Goal: Check status: Check status

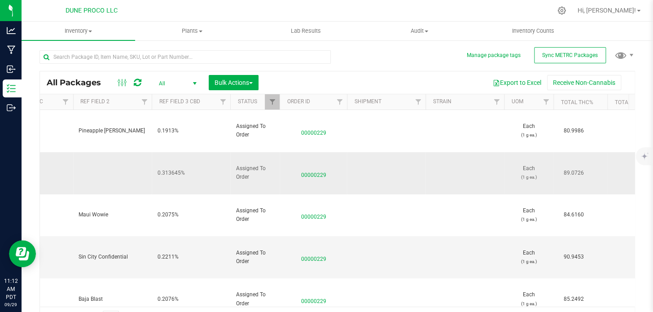
scroll to position [0, 839]
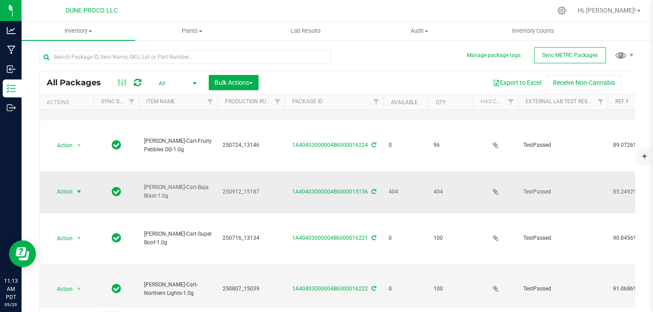
click at [79, 188] on span "select" at bounding box center [78, 191] width 7 height 7
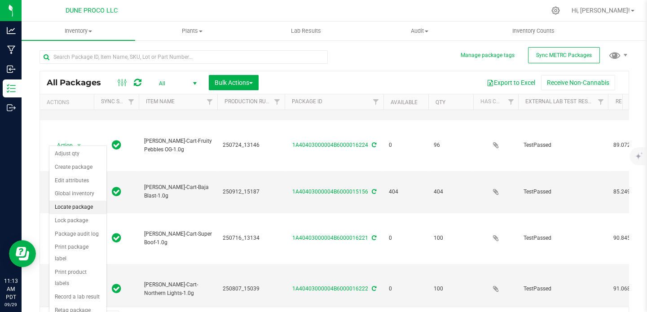
click at [78, 207] on li "Locate package" at bounding box center [77, 207] width 57 height 13
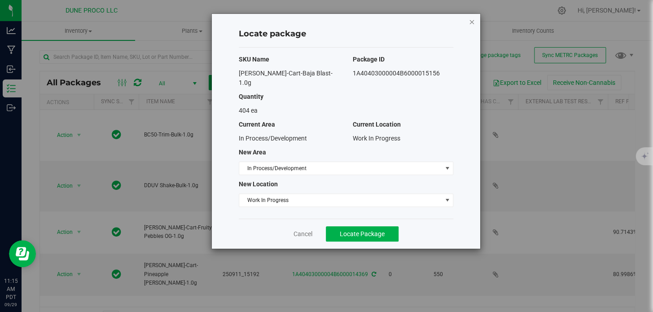
click at [471, 21] on icon "button" at bounding box center [472, 21] width 6 height 11
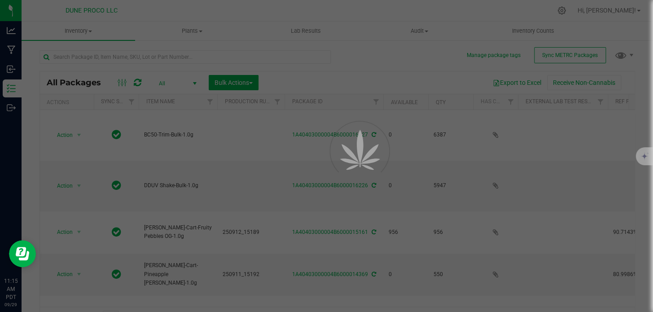
click at [287, 58] on div at bounding box center [326, 156] width 653 height 312
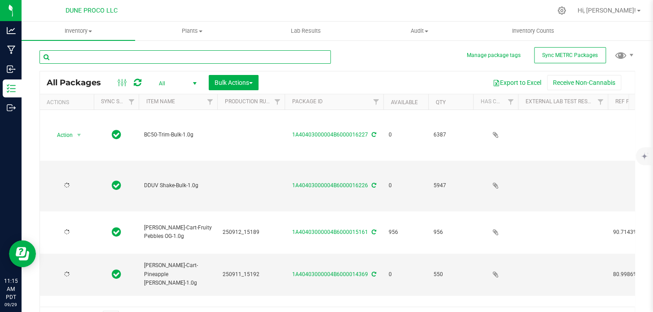
click at [110, 61] on input "text" at bounding box center [185, 56] width 291 height 13
type input "16023"
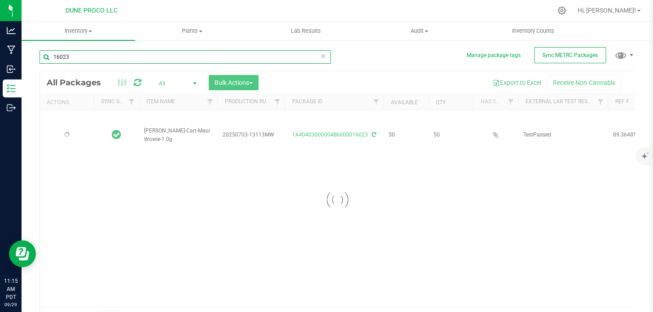
type input "[DATE]"
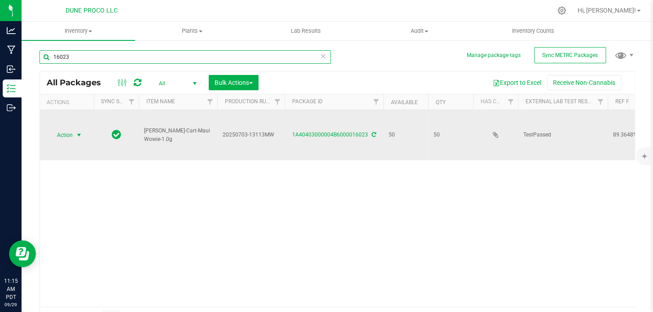
type input "16023"
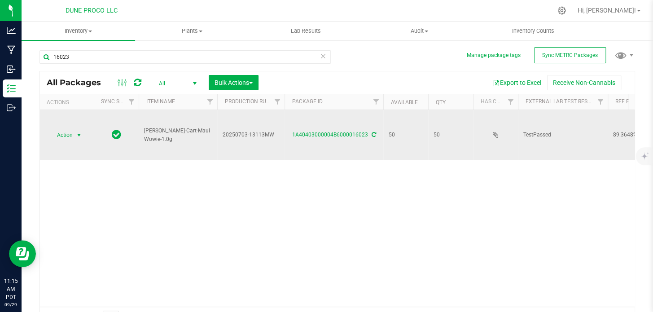
click at [62, 129] on span "Action" at bounding box center [61, 135] width 24 height 13
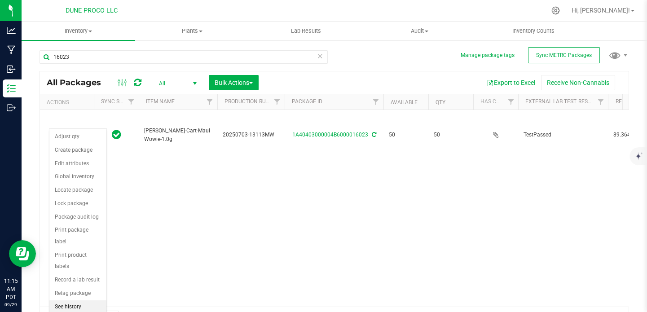
click at [73, 300] on li "See history" at bounding box center [77, 306] width 57 height 13
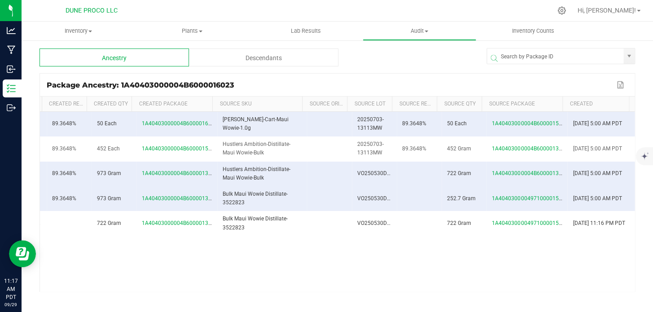
scroll to position [0, 244]
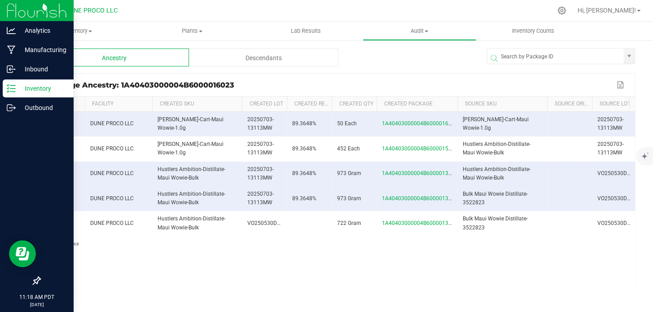
click at [4, 87] on div "Inventory" at bounding box center [38, 88] width 71 height 18
